Goal: Use online tool/utility: Utilize a website feature to perform a specific function

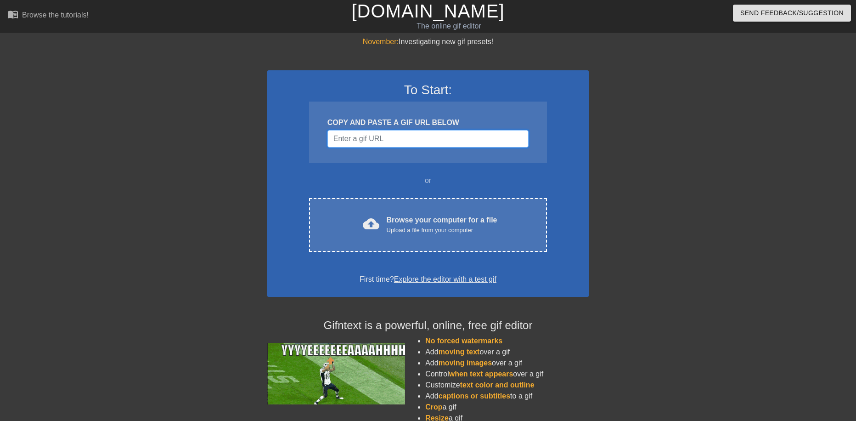
click at [428, 137] on input "Username" at bounding box center [427, 138] width 201 height 17
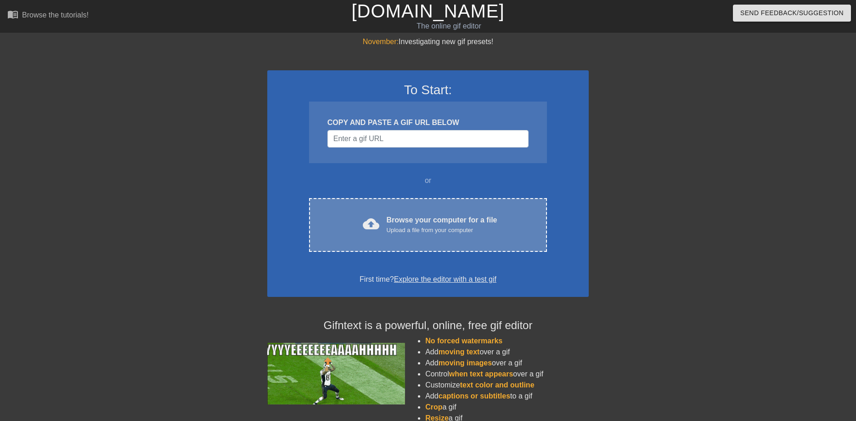
click at [428, 221] on div "Browse your computer for a file Upload a file from your computer" at bounding box center [442, 224] width 111 height 20
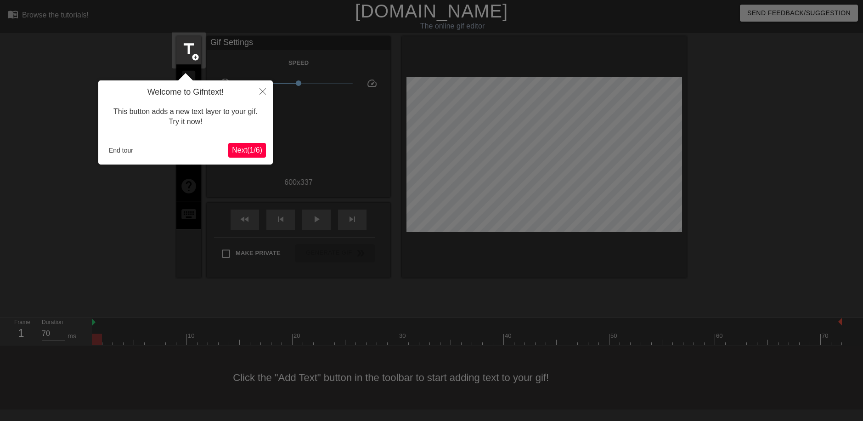
click at [248, 151] on span "Next ( 1 / 6 )" at bounding box center [247, 150] width 30 height 8
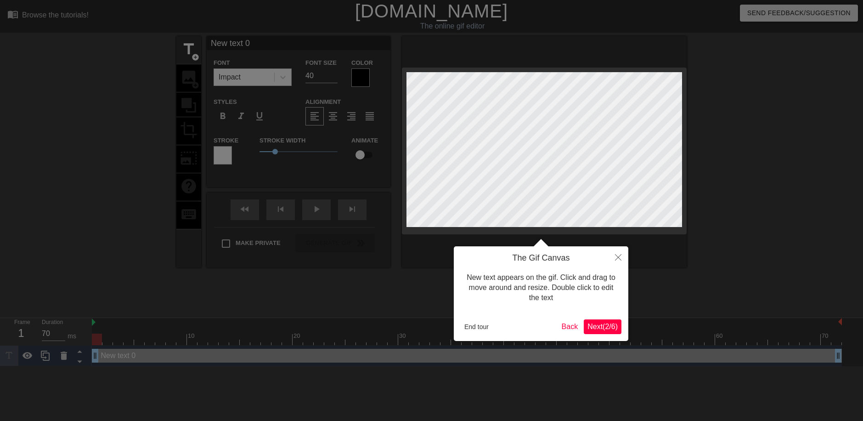
click at [596, 328] on span "Next ( 2 / 6 )" at bounding box center [602, 326] width 30 height 8
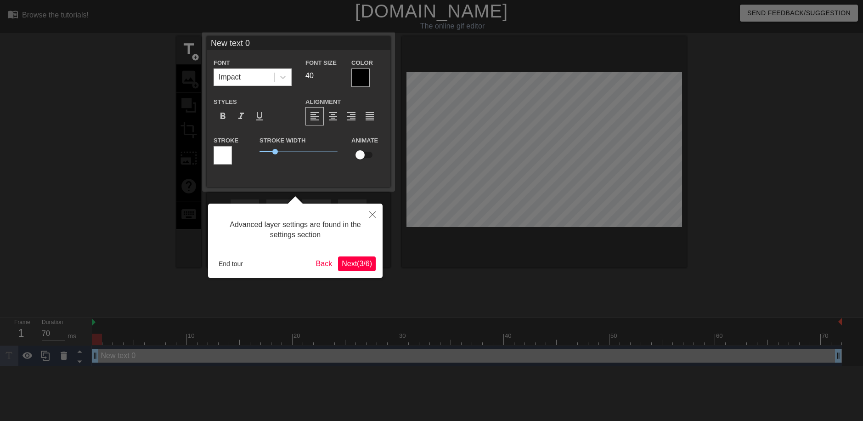
click at [379, 280] on div at bounding box center [431, 210] width 863 height 421
click at [369, 266] on span "Next ( 3 / 6 )" at bounding box center [357, 263] width 30 height 8
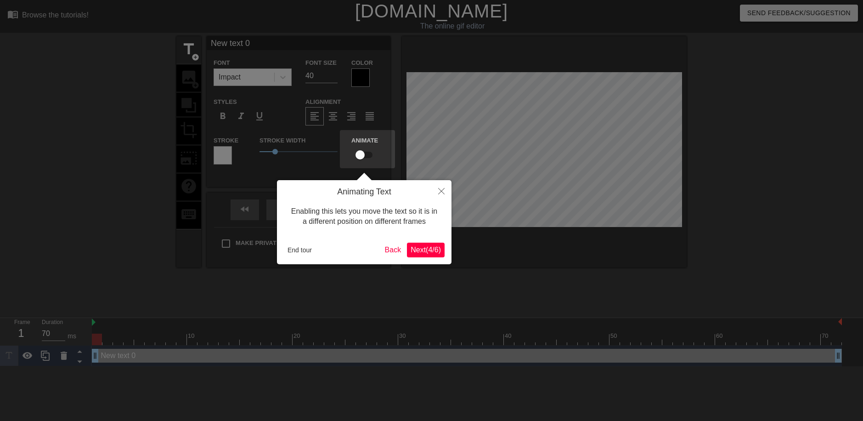
click at [417, 249] on span "Next ( 4 / 6 )" at bounding box center [426, 250] width 30 height 8
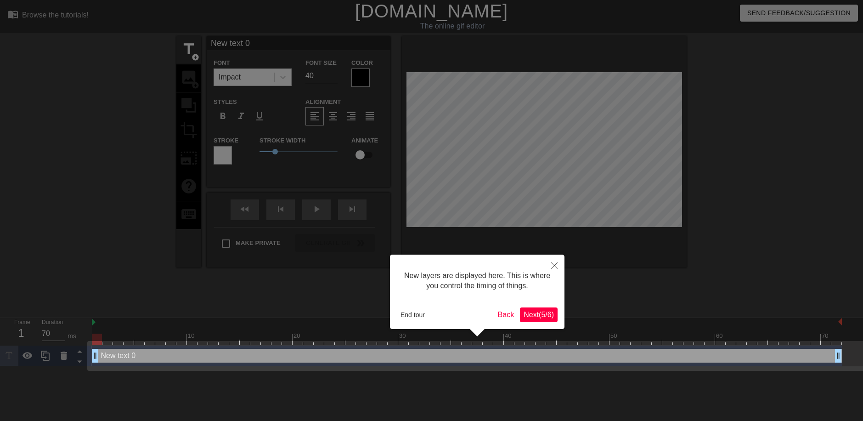
click at [535, 317] on span "Next ( 5 / 6 )" at bounding box center [539, 314] width 30 height 8
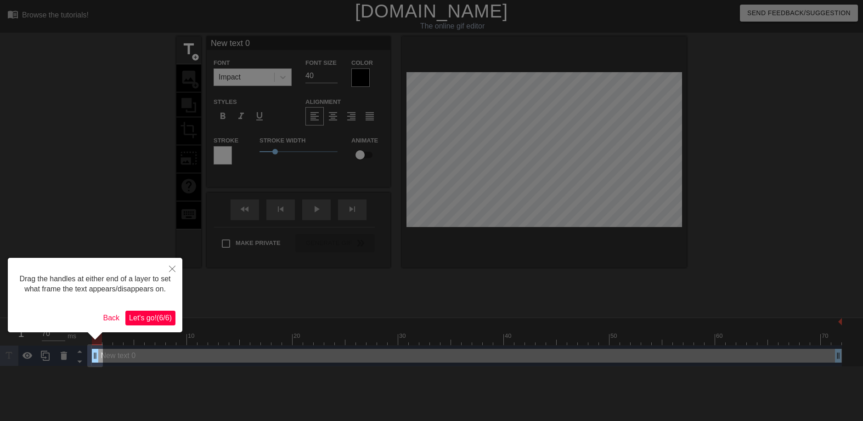
click at [171, 316] on button "Let's go! ( 6 / 6 )" at bounding box center [150, 317] width 50 height 15
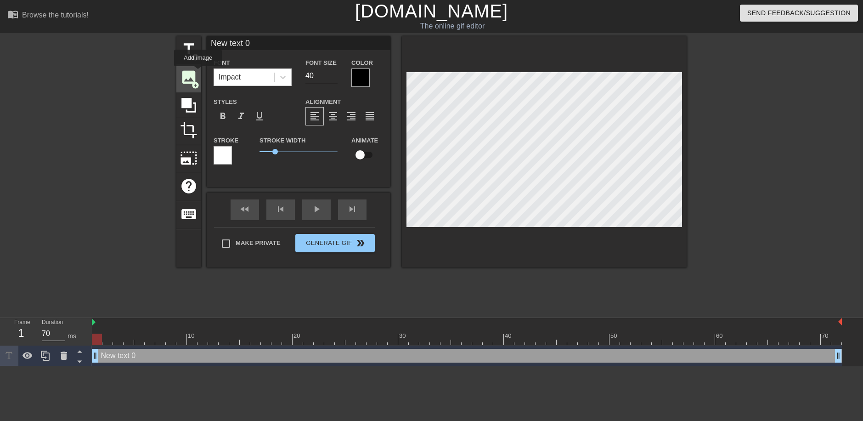
click at [194, 73] on span "image" at bounding box center [188, 76] width 17 height 17
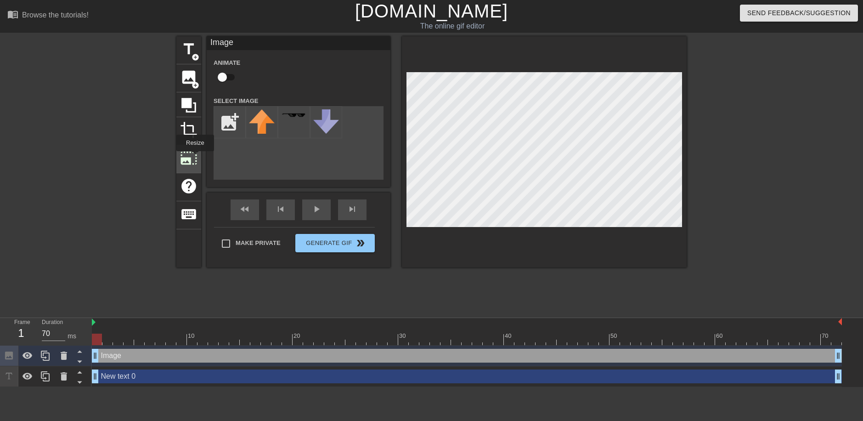
click at [194, 158] on span "photo_size_select_large" at bounding box center [188, 157] width 17 height 17
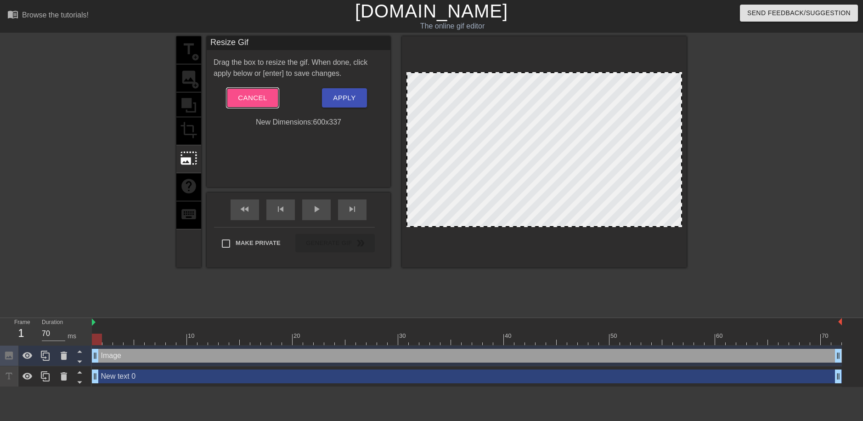
click at [257, 88] on button "Cancel" at bounding box center [252, 97] width 51 height 19
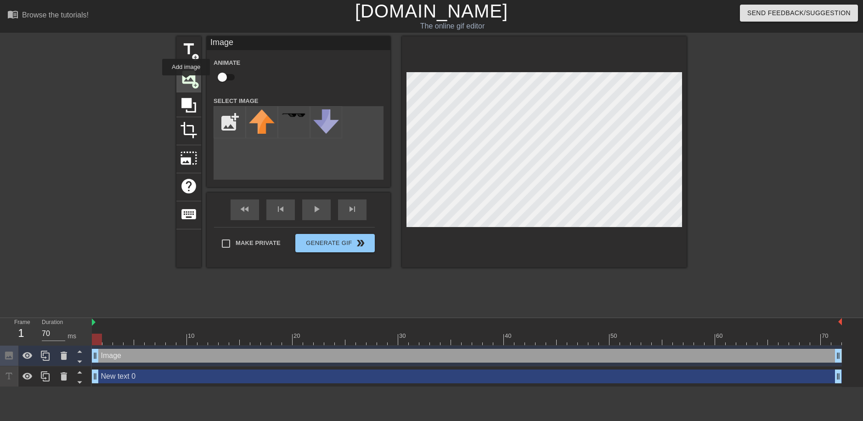
click at [186, 82] on span "image" at bounding box center [188, 76] width 17 height 17
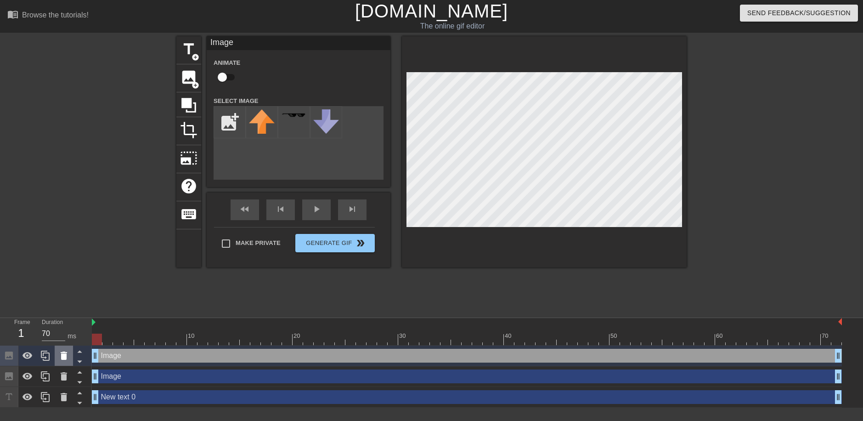
click at [62, 358] on icon at bounding box center [64, 355] width 6 height 8
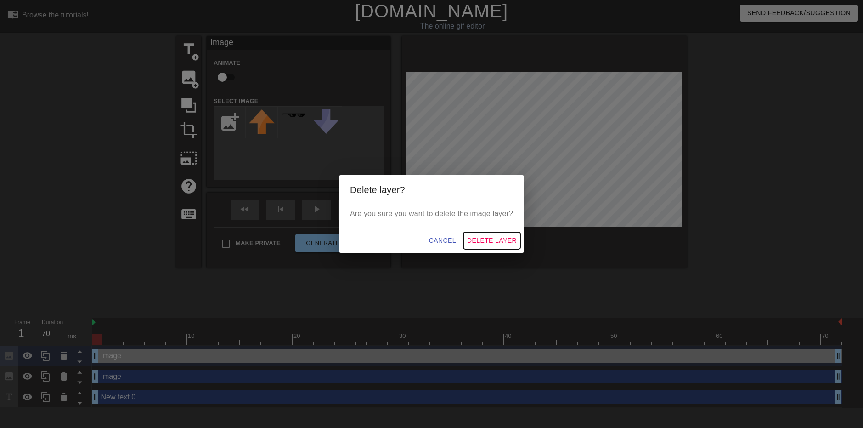
click at [508, 244] on span "Delete Layer" at bounding box center [492, 240] width 50 height 11
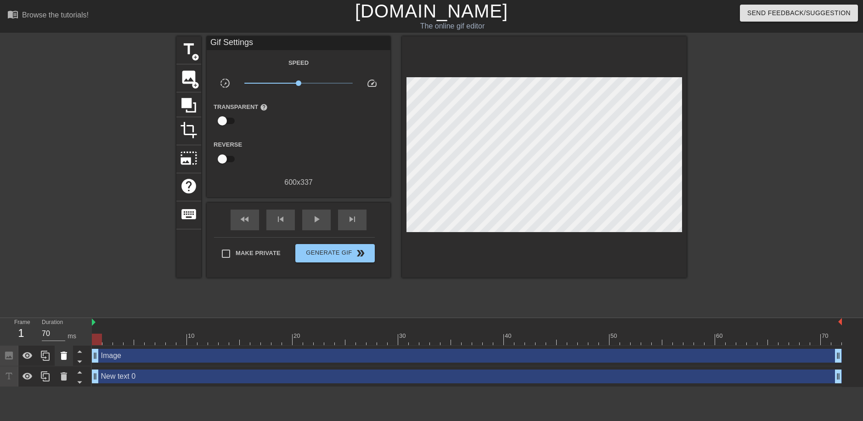
click at [66, 353] on icon at bounding box center [64, 355] width 6 height 8
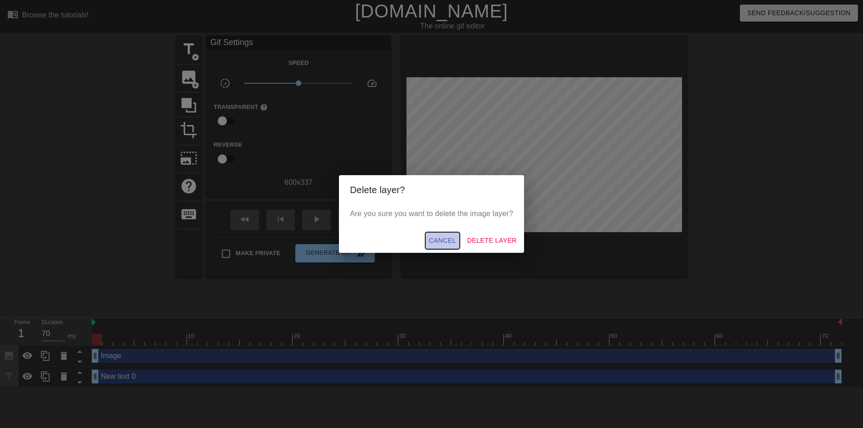
click at [458, 242] on button "Cancel" at bounding box center [442, 240] width 34 height 17
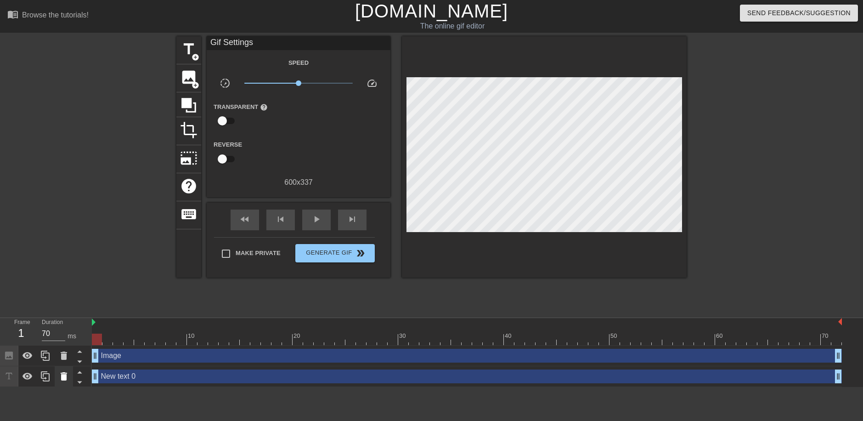
click at [65, 367] on div at bounding box center [64, 376] width 18 height 20
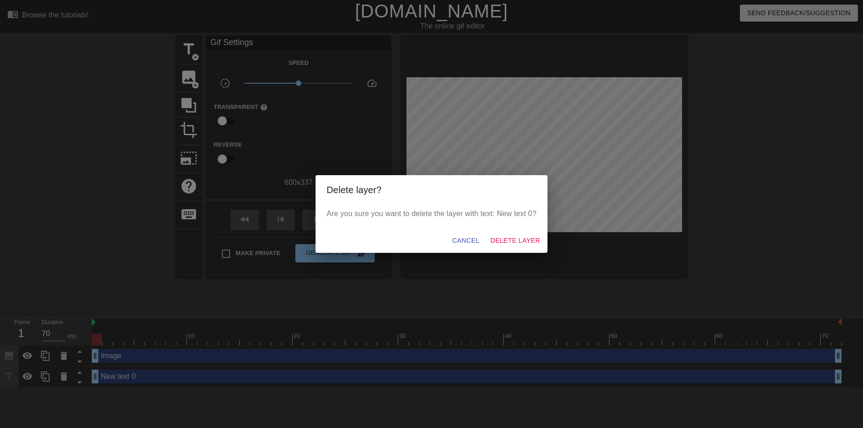
click at [506, 231] on div "Cancel Delete Layer" at bounding box center [432, 240] width 232 height 24
click at [509, 236] on span "Delete Layer" at bounding box center [515, 240] width 50 height 11
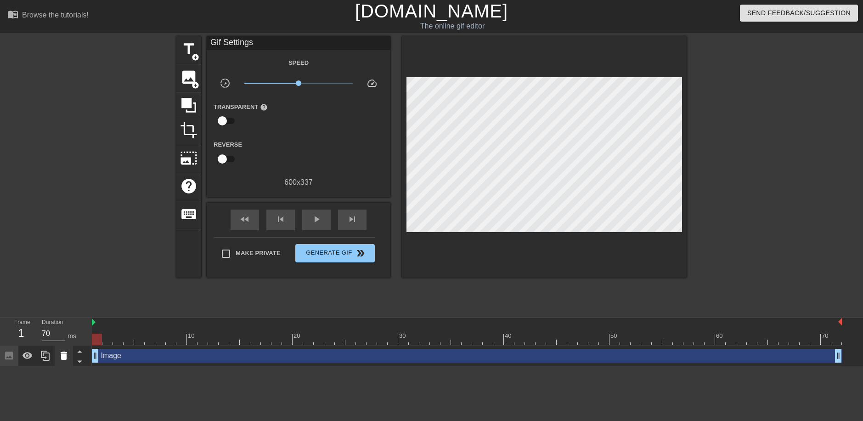
click at [67, 355] on icon at bounding box center [63, 355] width 11 height 11
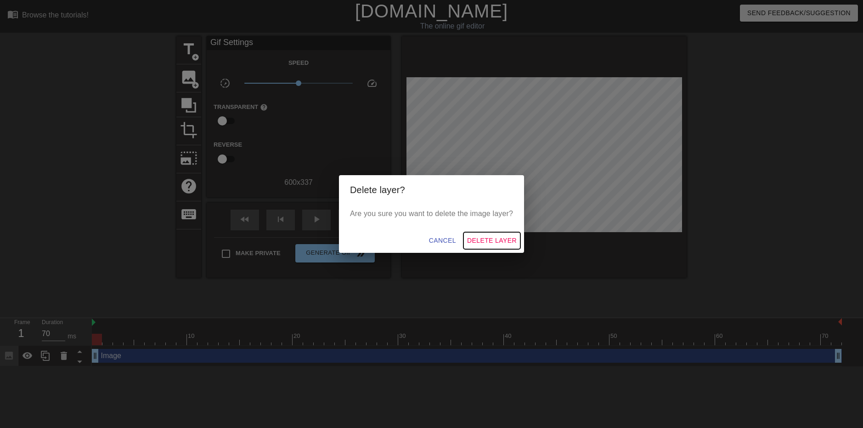
click at [493, 238] on span "Delete Layer" at bounding box center [492, 240] width 50 height 11
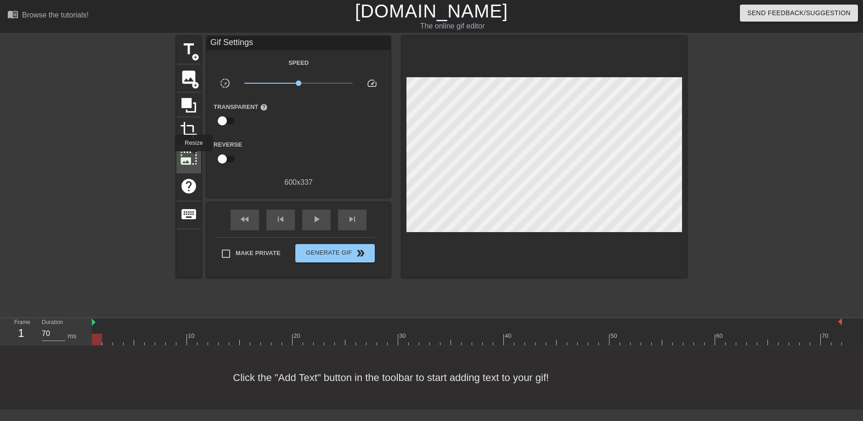
click at [193, 158] on span "photo_size_select_large" at bounding box center [188, 157] width 17 height 17
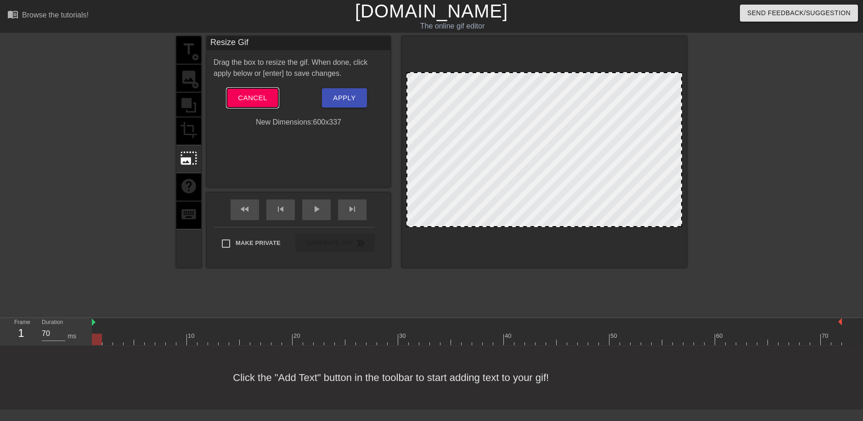
click at [256, 97] on span "Cancel" at bounding box center [252, 98] width 29 height 12
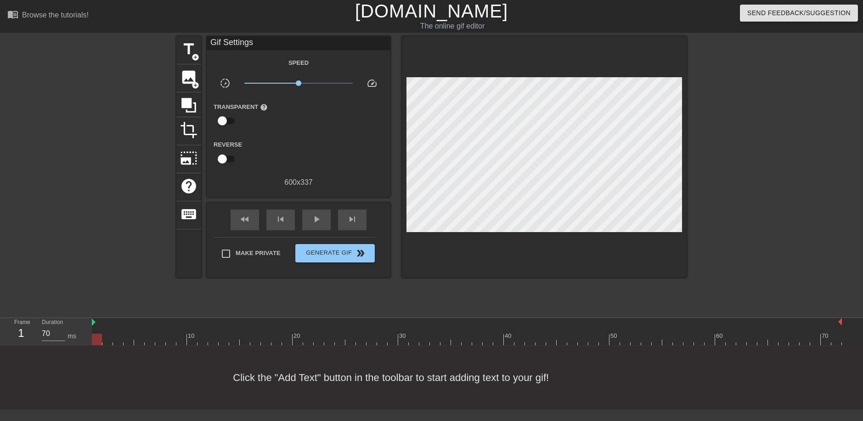
click at [202, 73] on div "title add_circle image add_circle crop photo_size_select_large help keyboard Gi…" at bounding box center [431, 156] width 510 height 241
click at [196, 75] on span "image" at bounding box center [188, 76] width 17 height 17
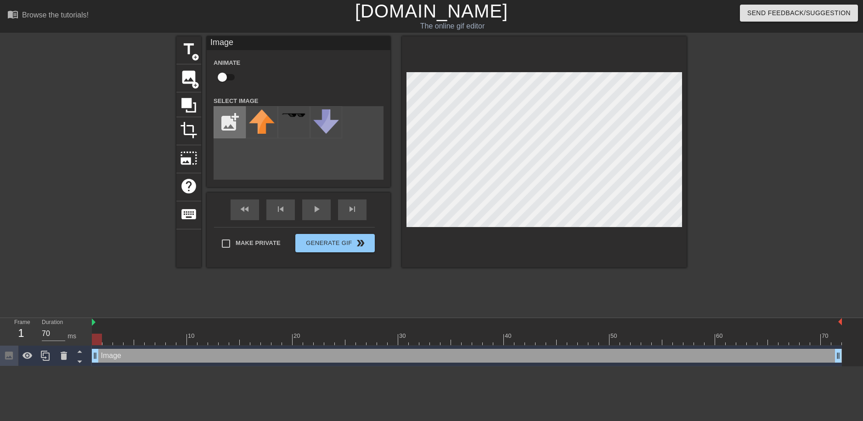
click at [236, 121] on input "file" at bounding box center [229, 122] width 31 height 31
type input "C:\fakepath\02049a9b8d1aff5-ezgif.com-gif-maker.gif"
click at [268, 117] on img at bounding box center [262, 117] width 26 height 17
click at [105, 351] on div "Image drag_handle drag_handle" at bounding box center [467, 356] width 750 height 14
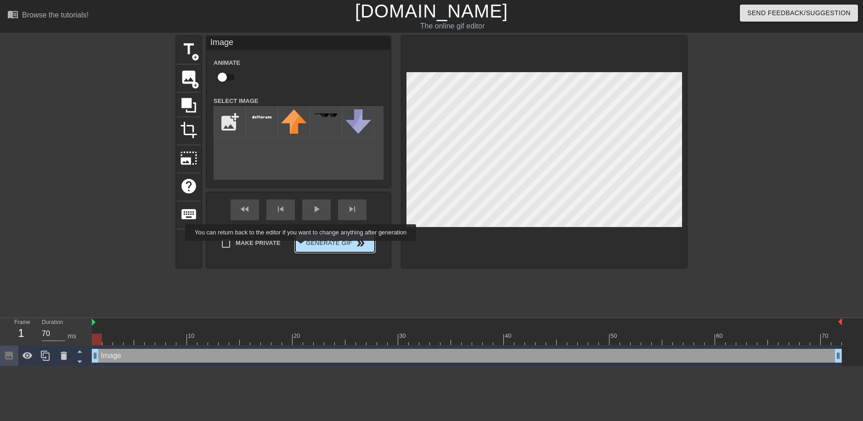
click at [314, 246] on button "Generate Gif double_arrow" at bounding box center [334, 243] width 79 height 18
